Goal: Check status: Check status

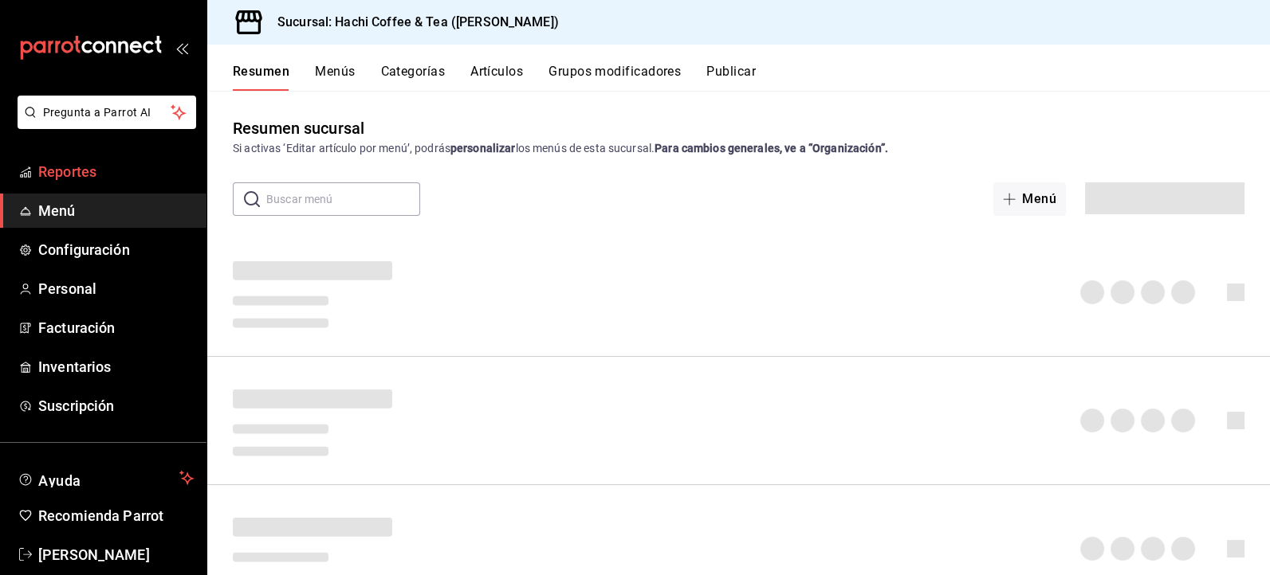
click at [84, 180] on span "Reportes" at bounding box center [115, 172] width 155 height 22
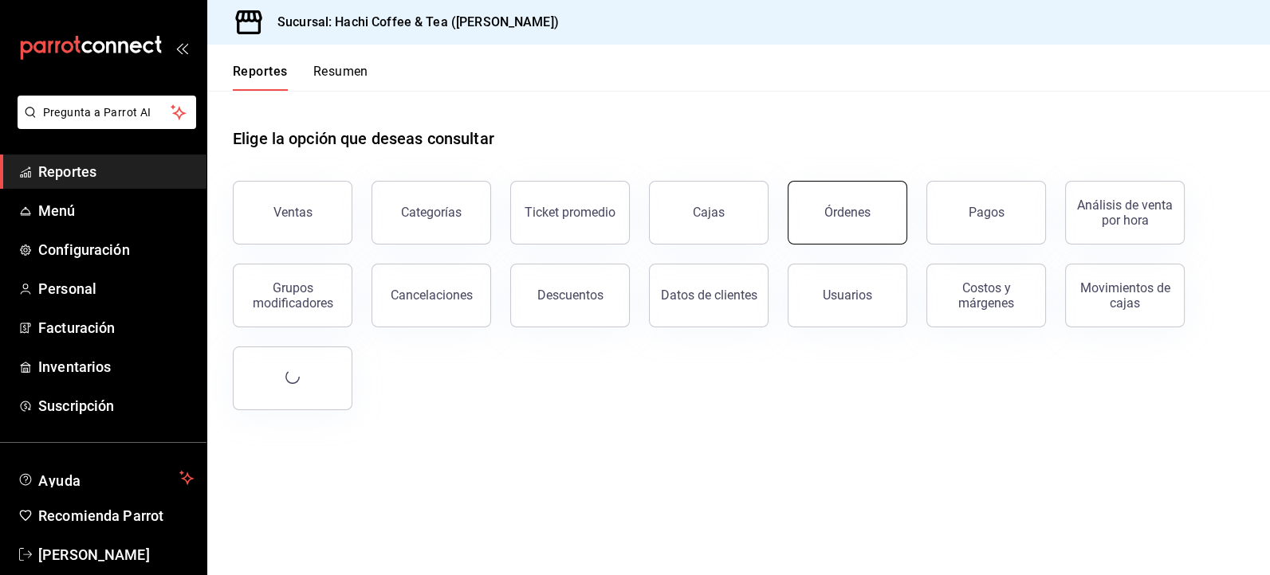
click at [840, 209] on div "Órdenes" at bounding box center [847, 212] width 46 height 15
